Goal: Information Seeking & Learning: Learn about a topic

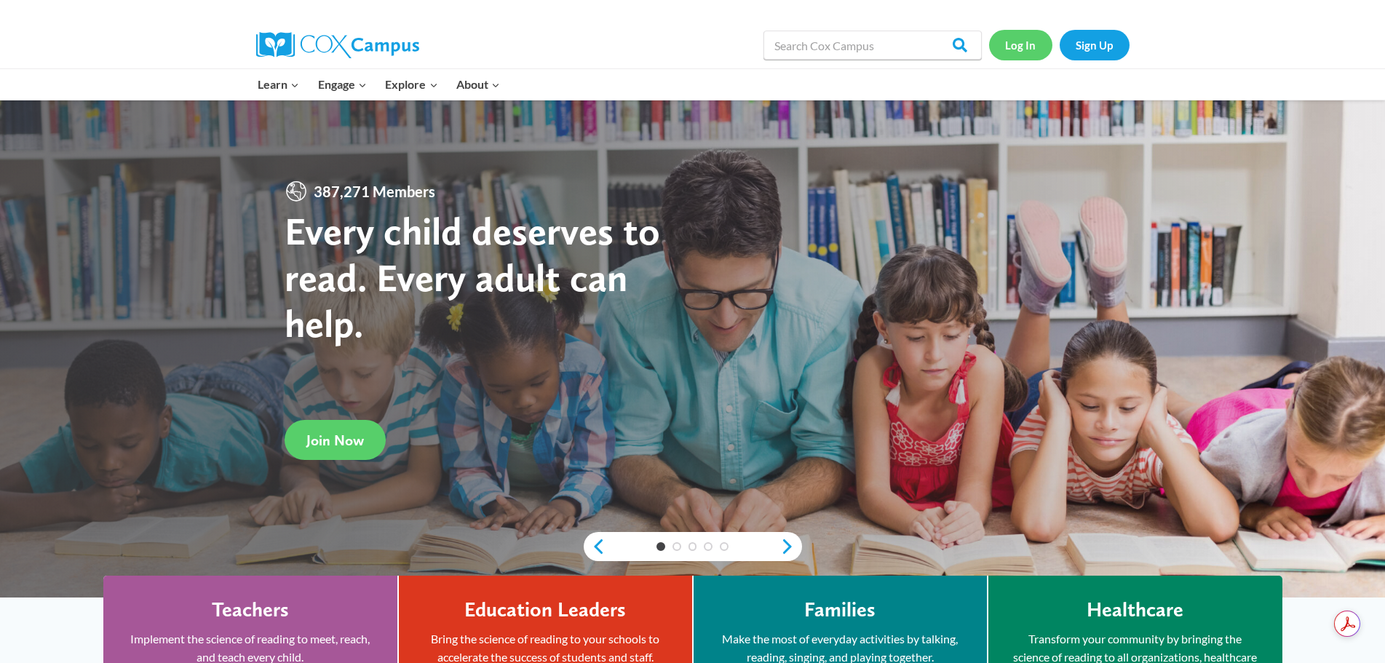
click at [1025, 38] on link "Log In" at bounding box center [1020, 45] width 63 height 30
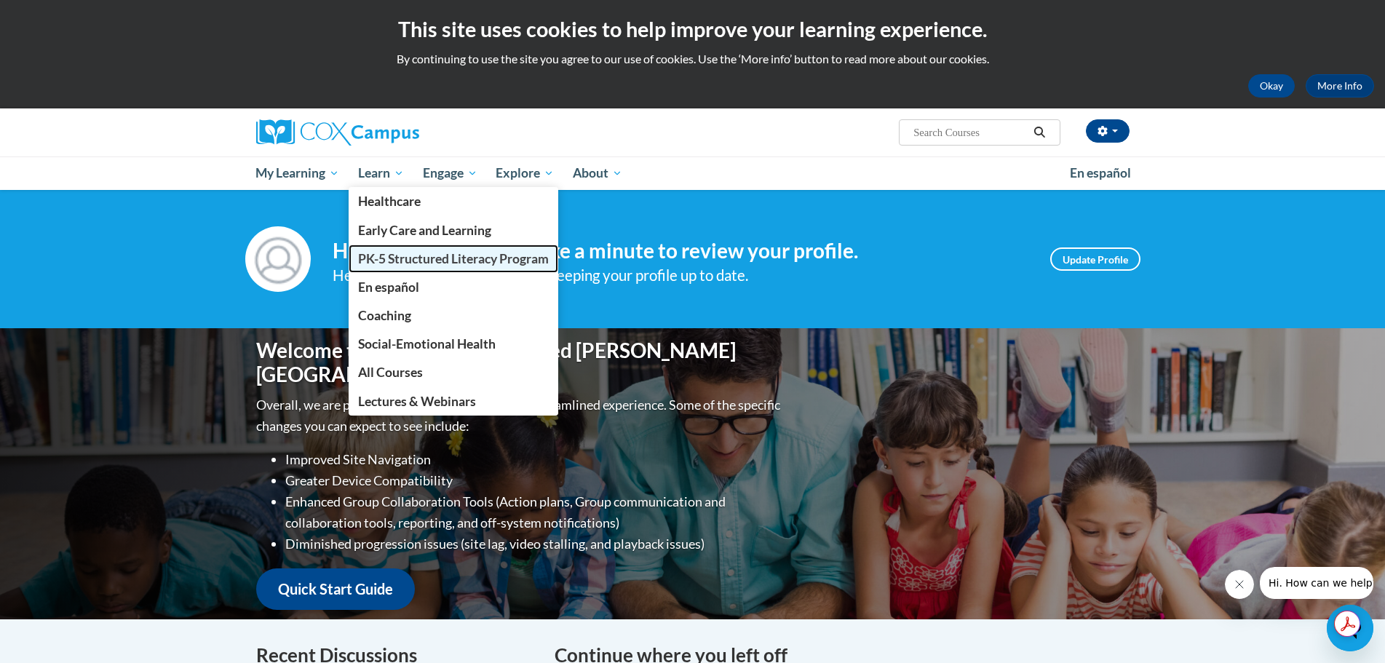
click at [378, 256] on span "PK-5 Structured Literacy Program" at bounding box center [453, 258] width 191 height 15
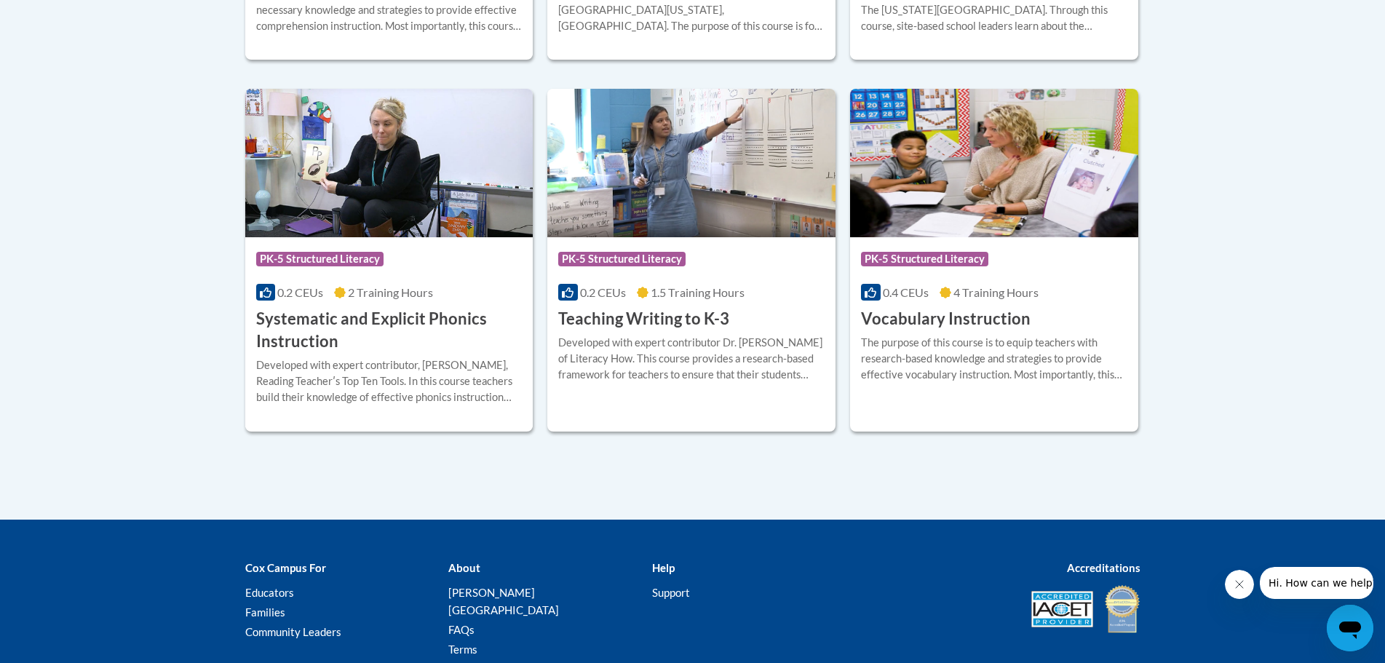
scroll to position [1674, 0]
click at [294, 320] on h3 "Systematic and Explicit Phonics Instruction" at bounding box center [389, 329] width 266 height 45
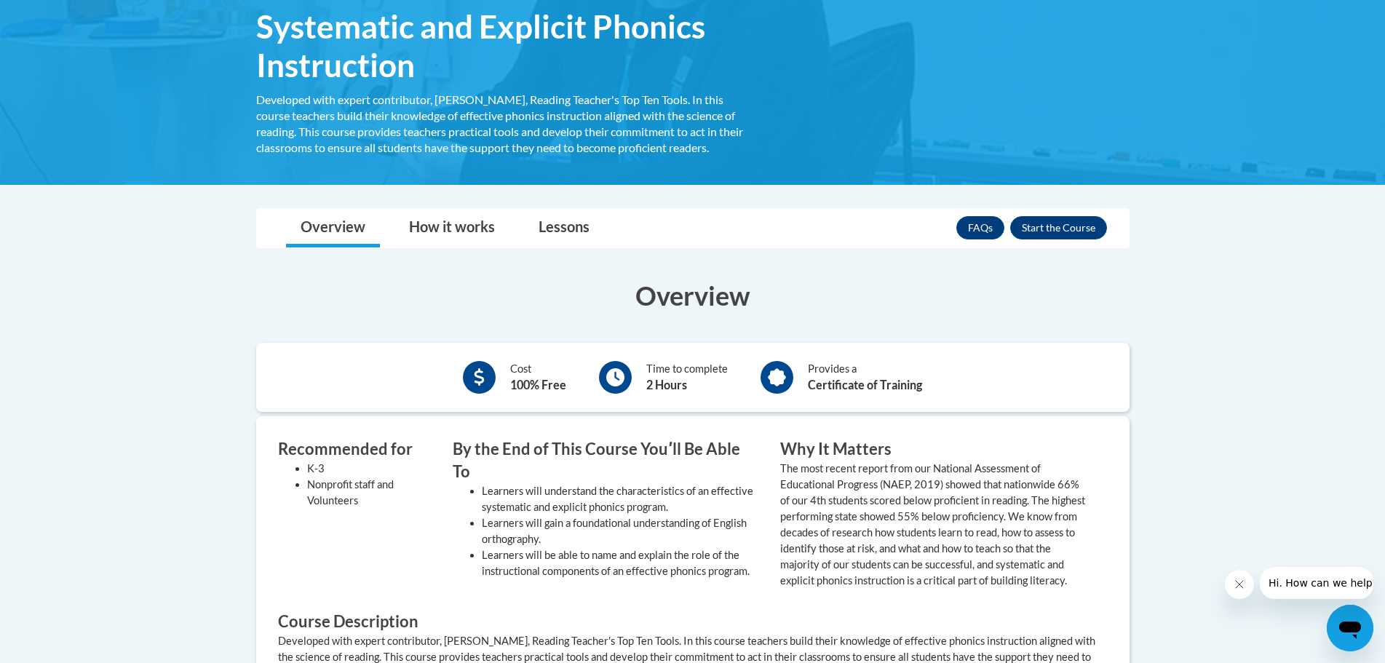
scroll to position [218, 0]
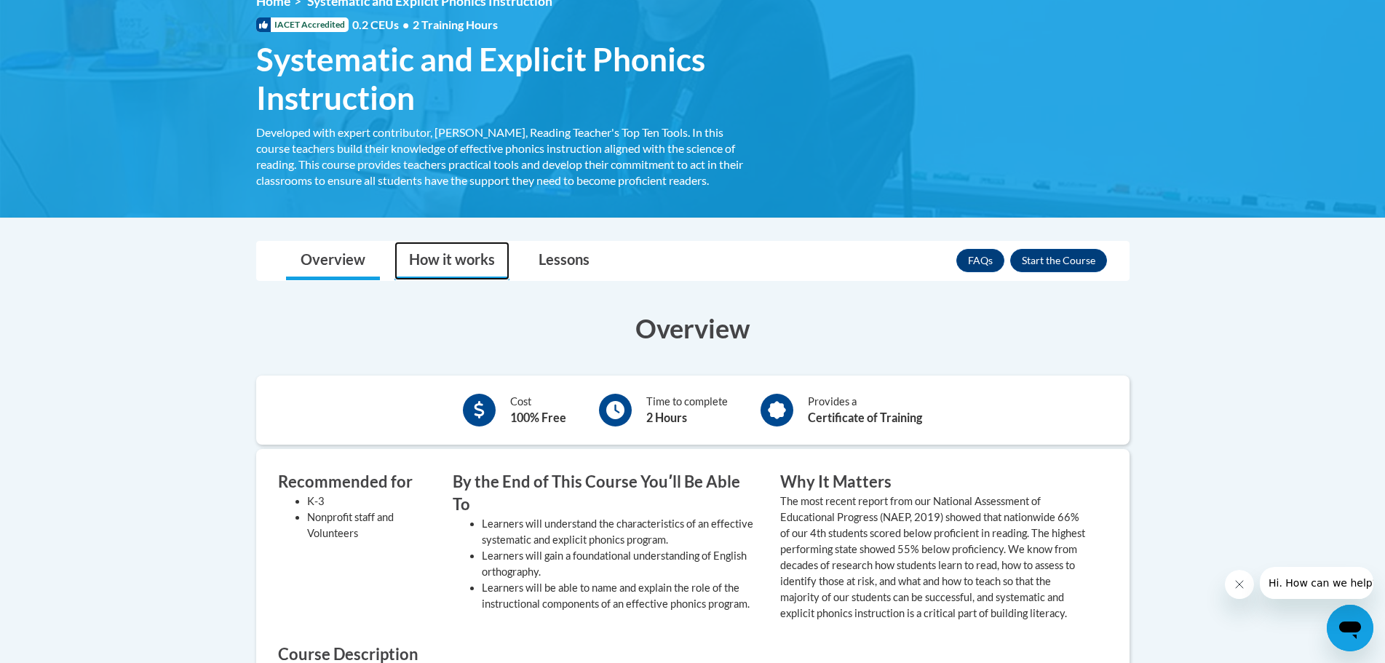
click at [477, 262] on link "How it works" at bounding box center [451, 261] width 115 height 39
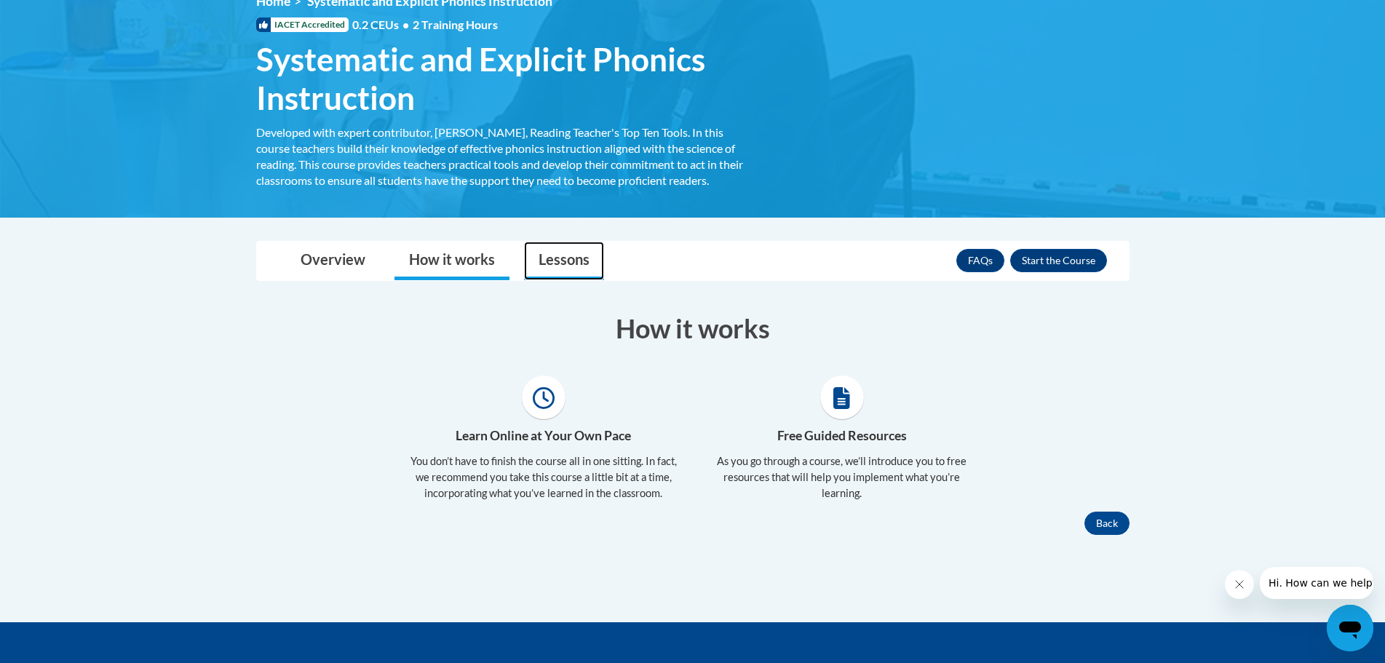
click at [552, 261] on link "Lessons" at bounding box center [564, 261] width 80 height 39
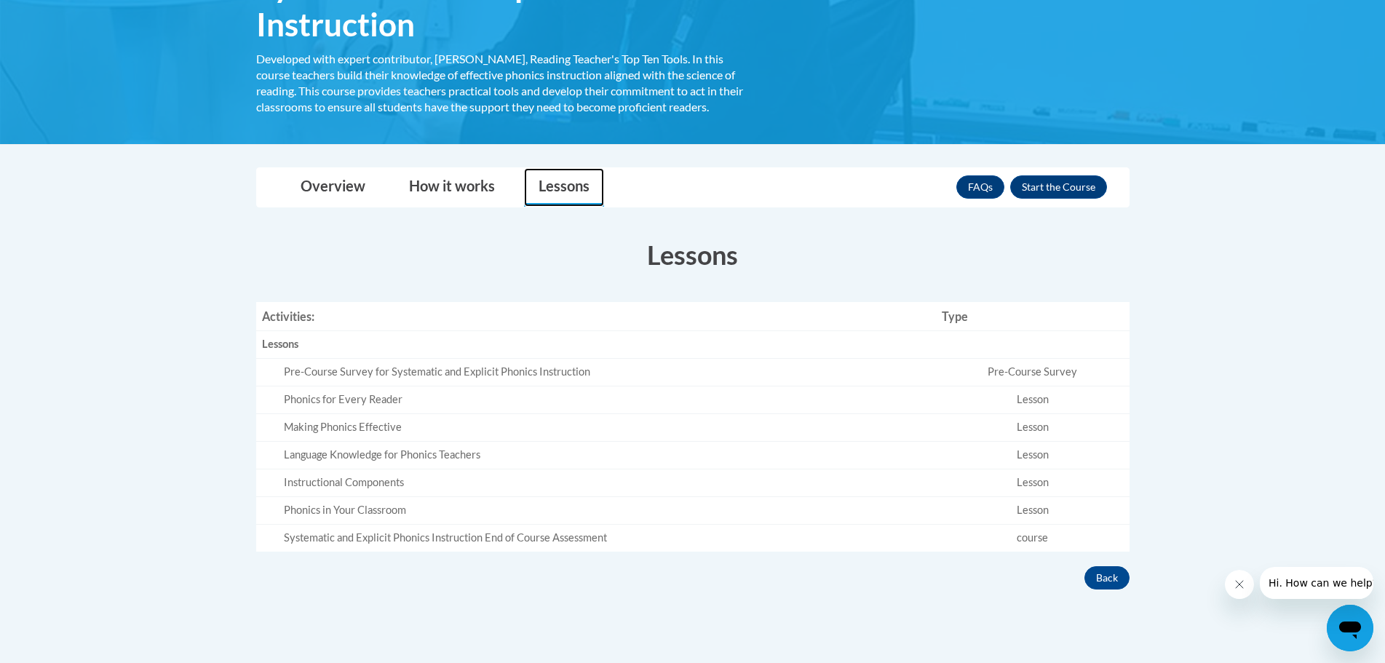
scroll to position [0, 0]
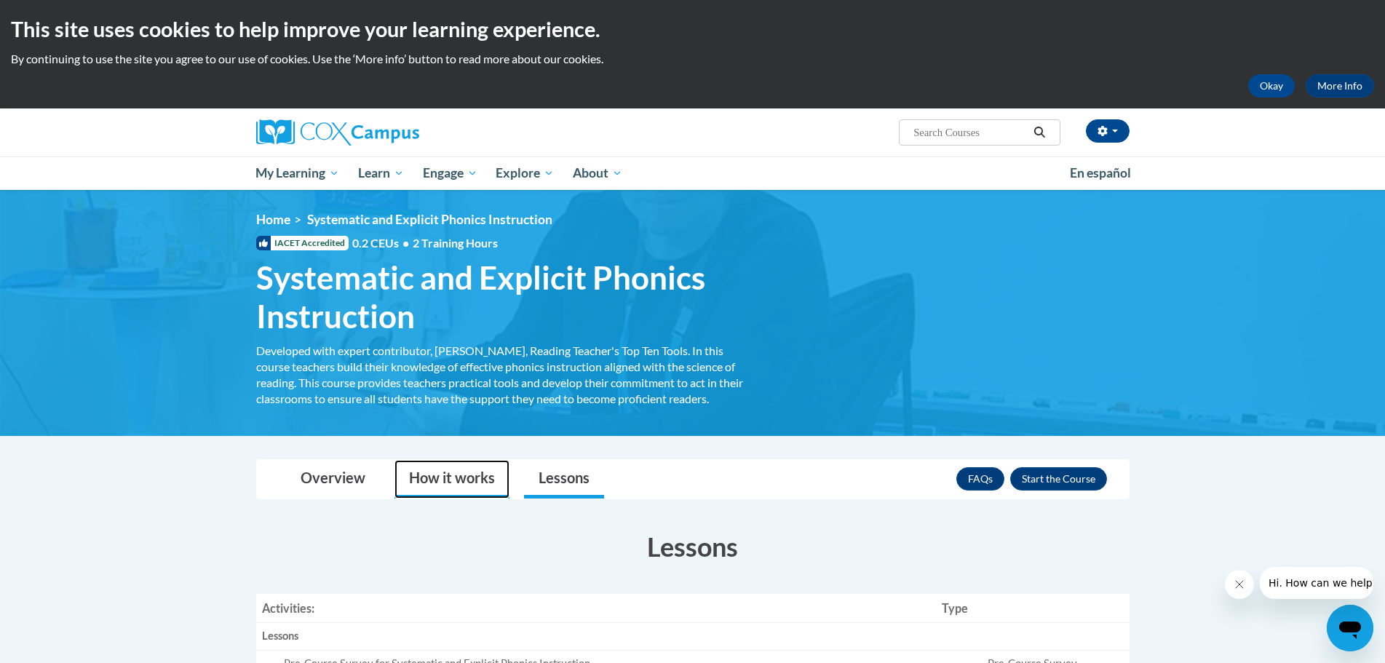
click at [439, 477] on link "How it works" at bounding box center [451, 479] width 115 height 39
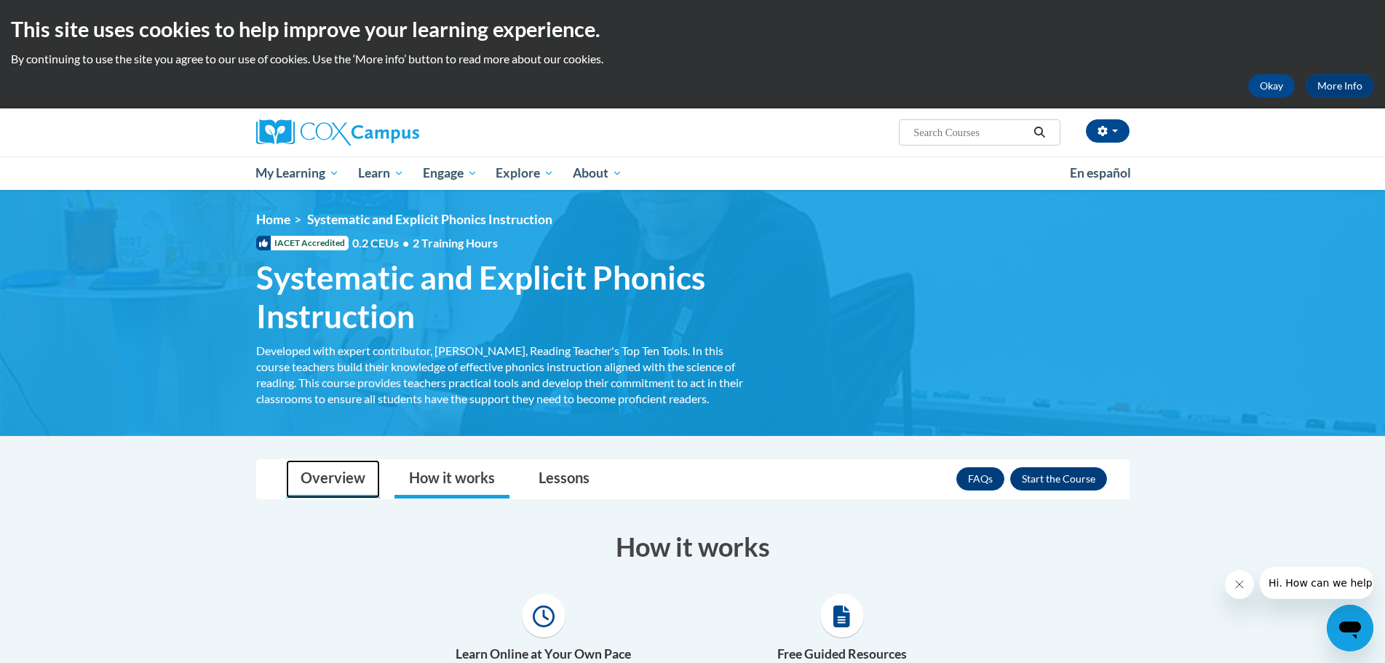
click at [335, 478] on link "Overview" at bounding box center [333, 479] width 94 height 39
